Goal: Transaction & Acquisition: Purchase product/service

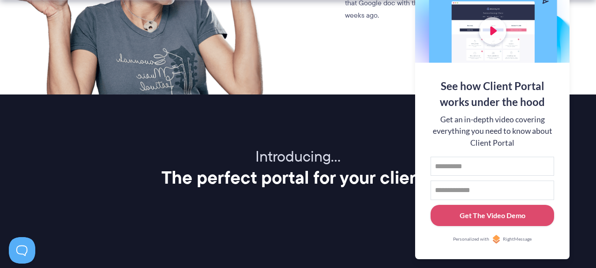
scroll to position [1147, 0]
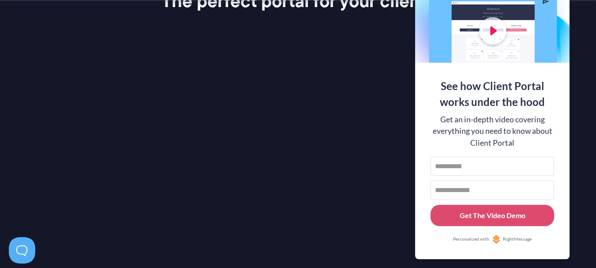
click at [582, 193] on div "Introducing… The perfect portal for your clients Client Portal is a super simpl…" at bounding box center [298, 167] width 596 height 392
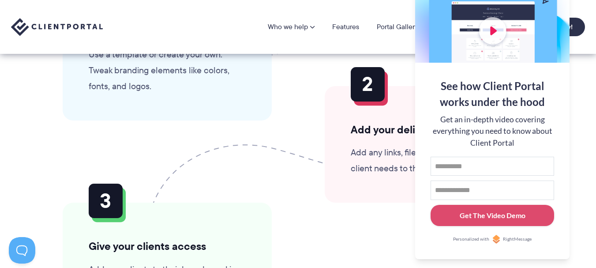
scroll to position [2162, 0]
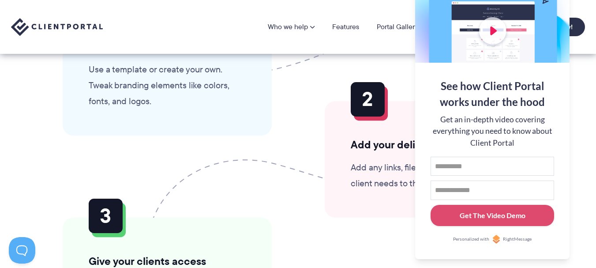
drag, startPoint x: 548, startPoint y: 7, endPoint x: 549, endPoint y: 12, distance: 5.5
click at [549, 11] on div at bounding box center [492, 5] width 154 height 115
click at [583, 203] on section "Getting set up is as easy as 1, 2, 3 No experience in tech? No problem. Anyone …" at bounding box center [298, 139] width 596 height 544
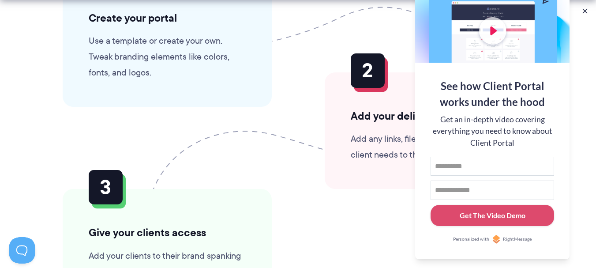
scroll to position [2206, 0]
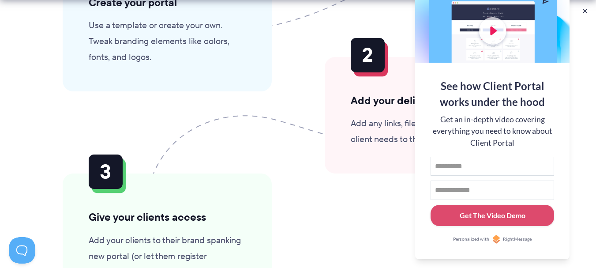
click at [353, 204] on ol "Create your portal Use a template or create your own. Tweak branding elements l…" at bounding box center [298, 140] width 524 height 363
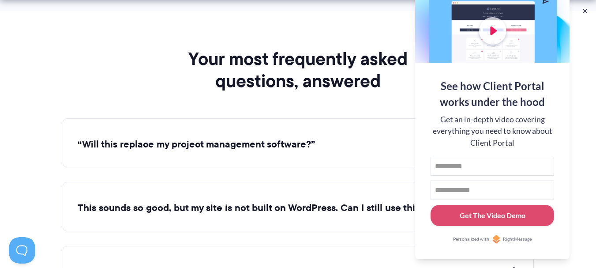
scroll to position [3221, 0]
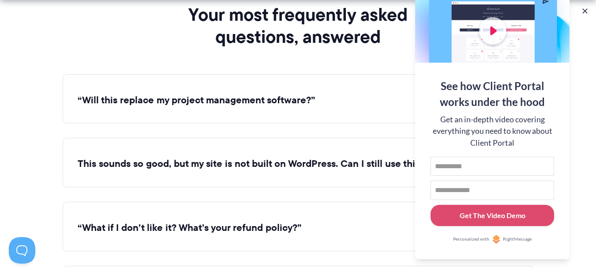
click at [336, 165] on button "This sounds so good, but my site is not built on WordPress. Can I still use thi…" at bounding box center [298, 164] width 441 height 14
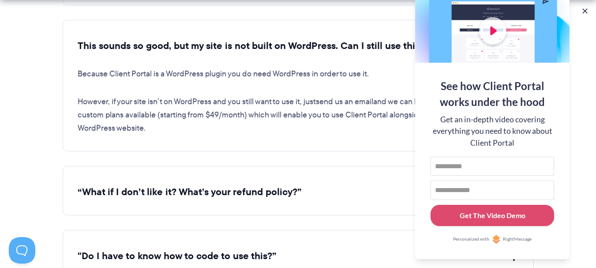
scroll to position [3354, 0]
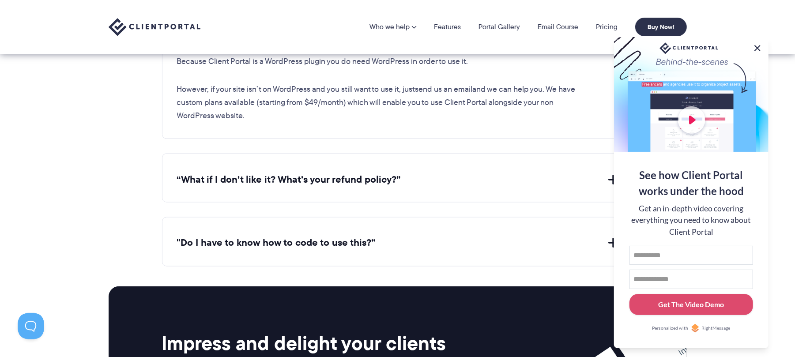
click at [596, 46] on button at bounding box center [757, 48] width 11 height 11
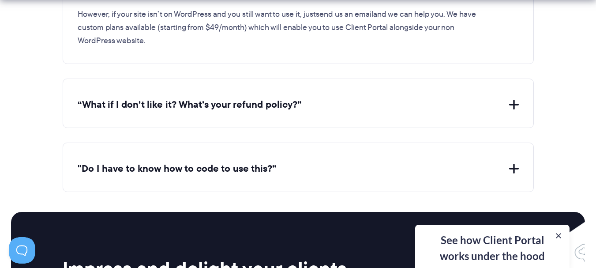
scroll to position [3442, 0]
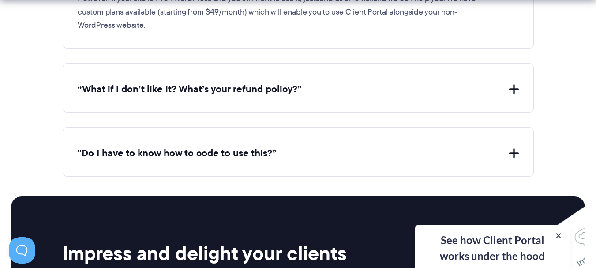
click at [266, 149] on button ""Do I have to know how to code to use this?”" at bounding box center [298, 154] width 441 height 14
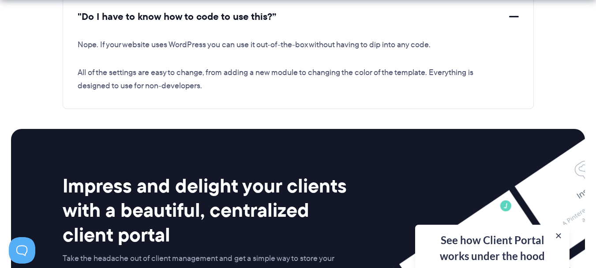
scroll to position [3707, 0]
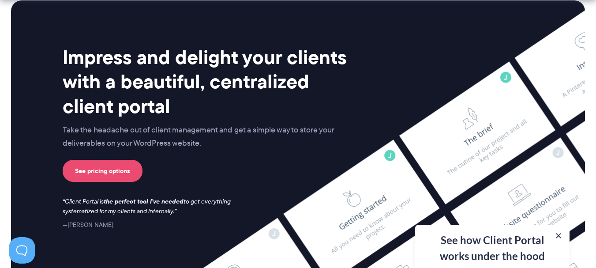
click at [115, 173] on link "See pricing options" at bounding box center [103, 171] width 80 height 22
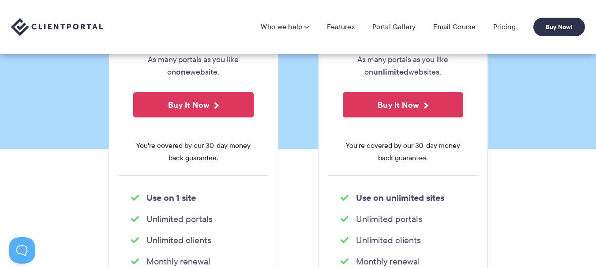
scroll to position [88, 0]
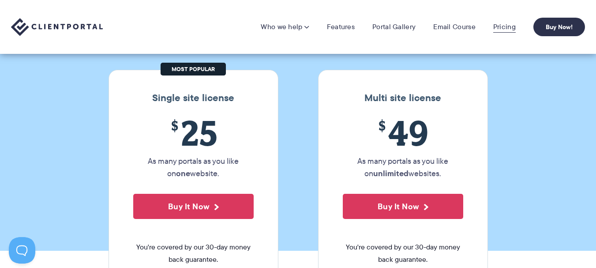
click at [502, 24] on link "Pricing" at bounding box center [504, 27] width 23 height 9
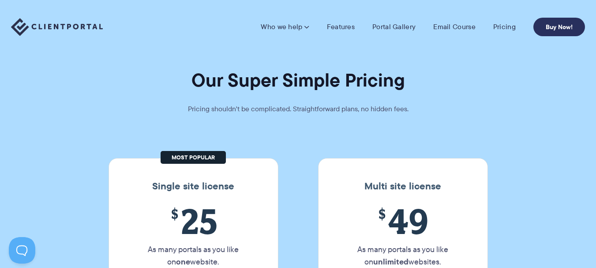
click at [563, 23] on link "Buy Now!" at bounding box center [560, 27] width 52 height 19
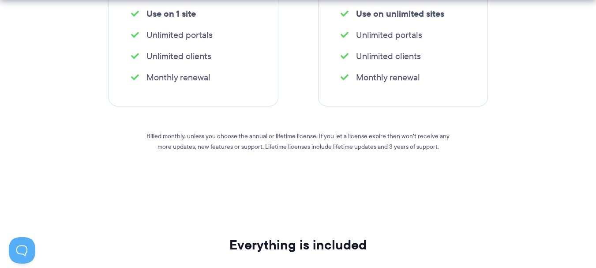
scroll to position [397, 0]
